Goal: Navigation & Orientation: Find specific page/section

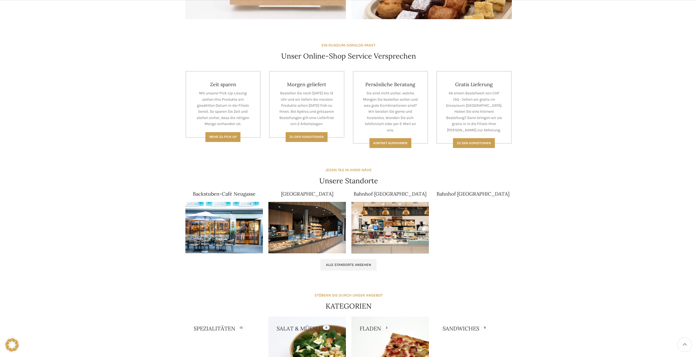
scroll to position [219, 0]
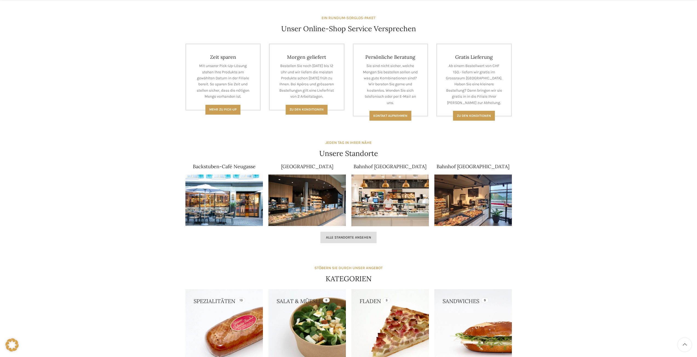
click at [359, 242] on link "Alle Standorte ansehen" at bounding box center [348, 238] width 56 height 12
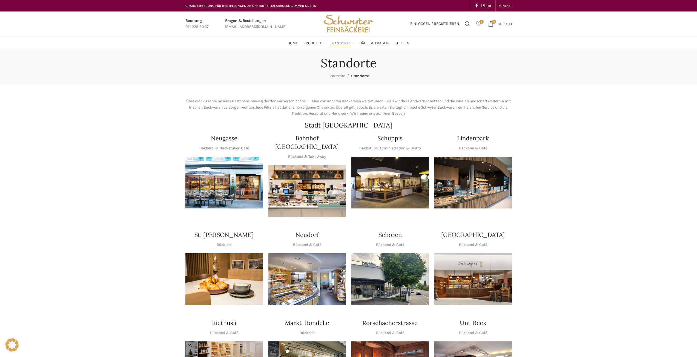
click at [388, 193] on img "1 / 1" at bounding box center [390, 183] width 78 height 52
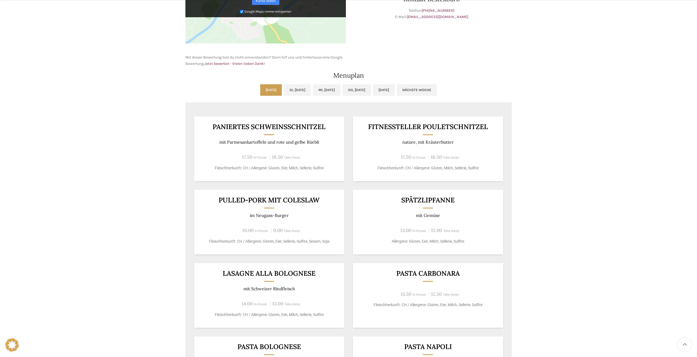
scroll to position [301, 0]
